Goal: Task Accomplishment & Management: Use online tool/utility

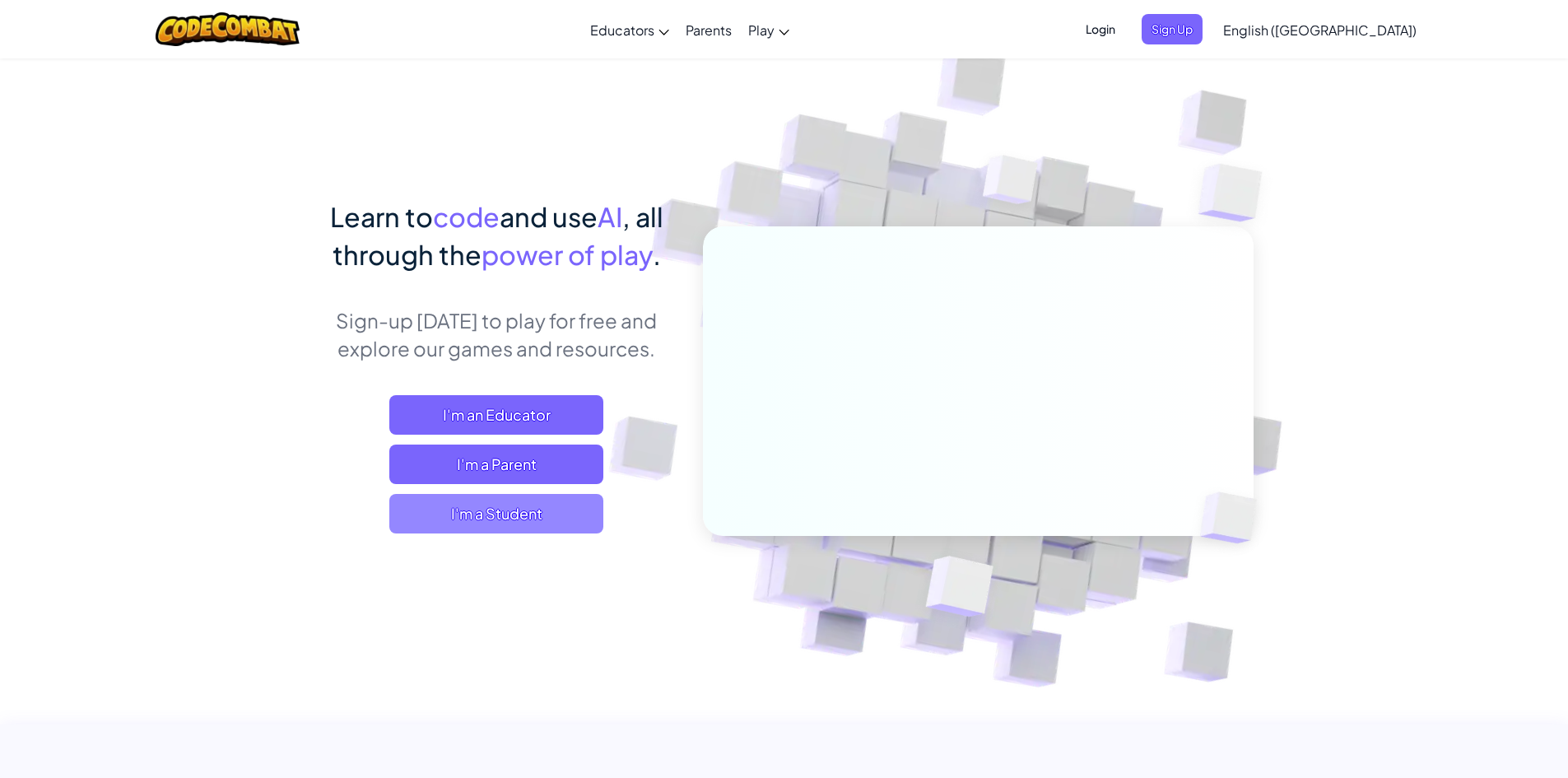
click at [475, 514] on span "I'm a Student" at bounding box center [496, 514] width 214 height 40
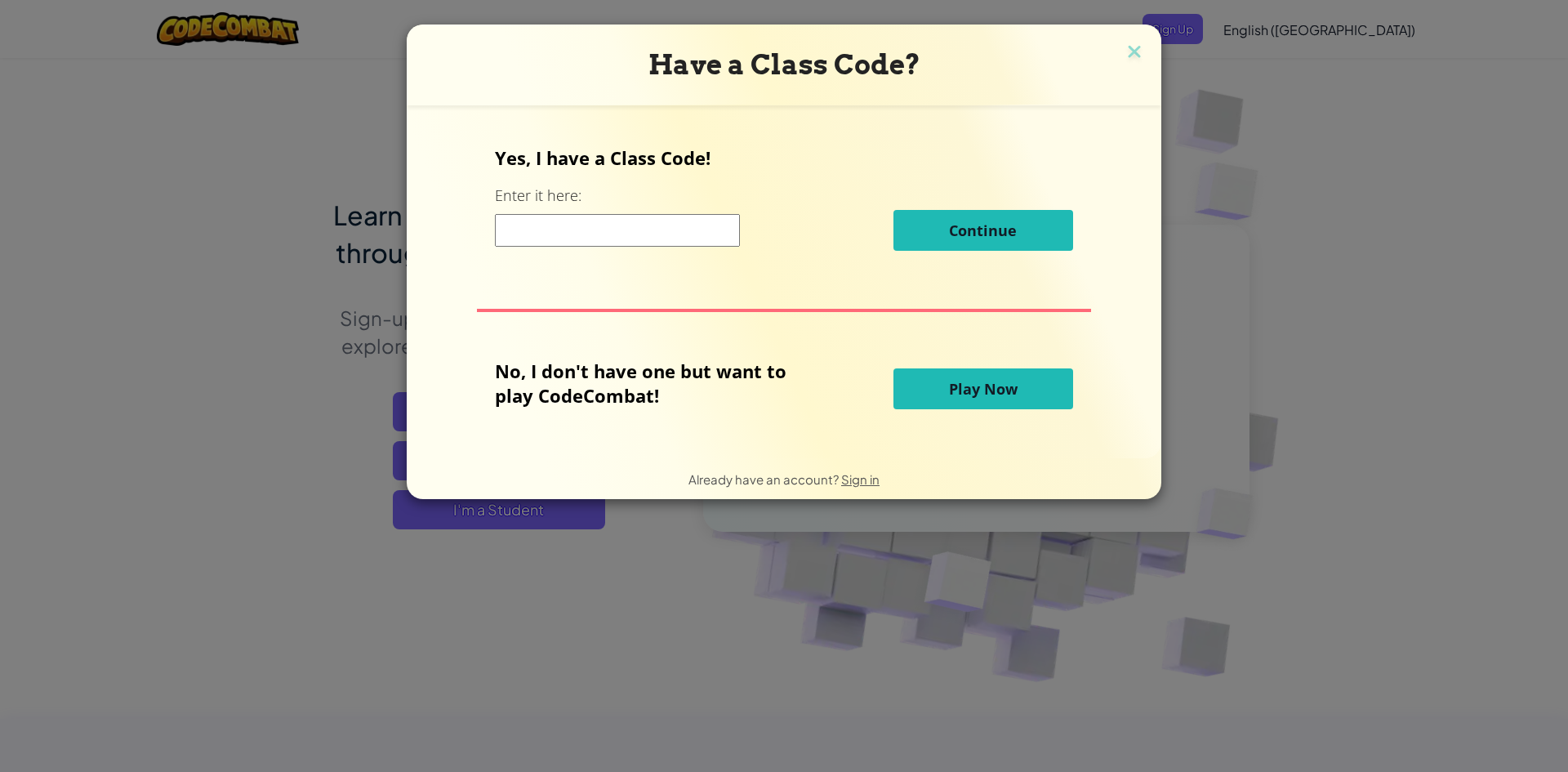
click at [963, 379] on span "Play Now" at bounding box center [983, 388] width 69 height 20
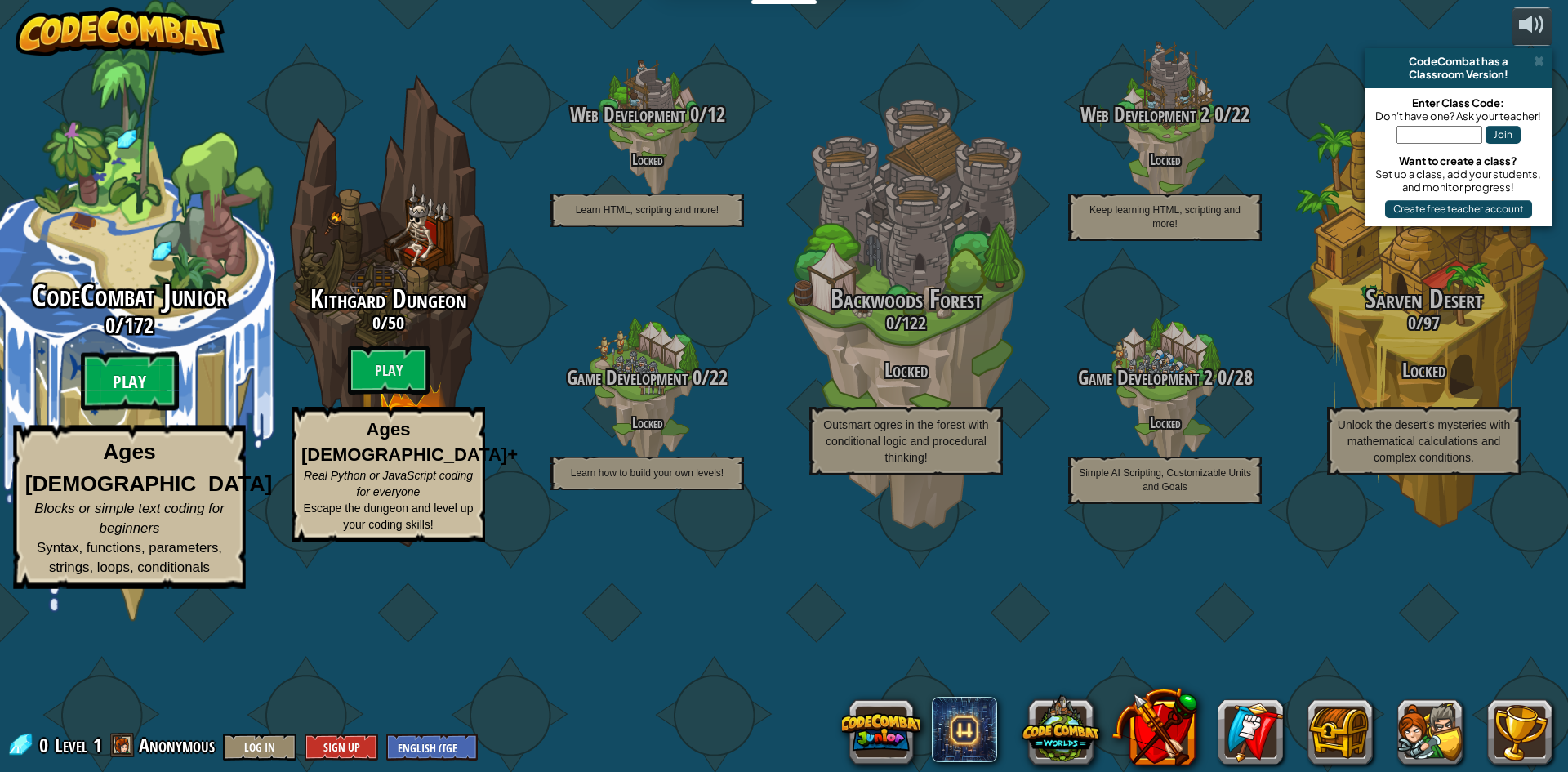
click at [140, 411] on btn "Play" at bounding box center [130, 382] width 98 height 58
